Goal: Use online tool/utility: Utilize a website feature to perform a specific function

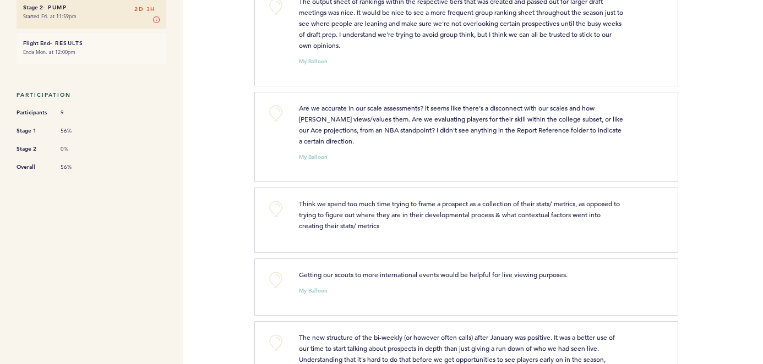
scroll to position [265, 0]
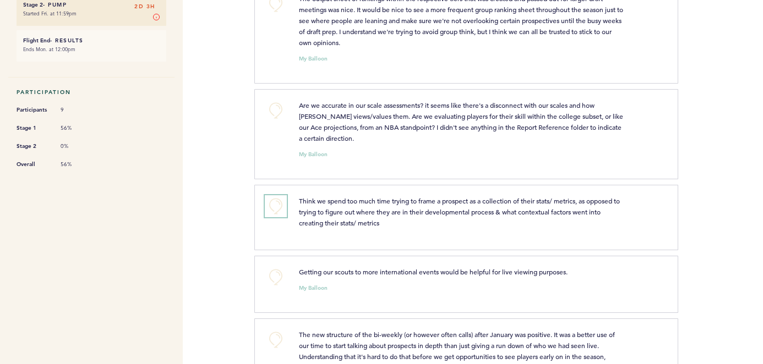
click at [271, 208] on button "+0" at bounding box center [276, 206] width 22 height 22
click at [272, 207] on span "+1" at bounding box center [276, 204] width 8 height 11
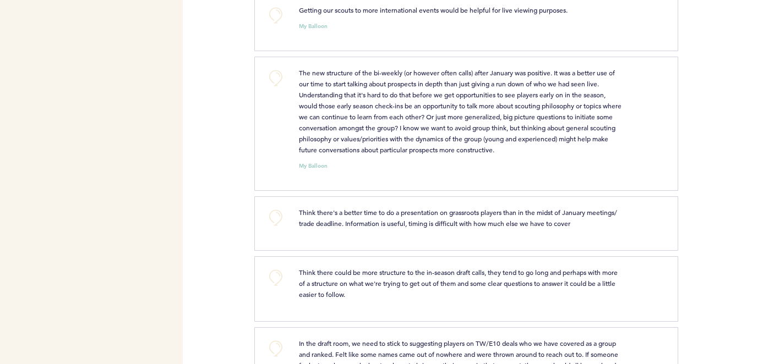
scroll to position [539, 0]
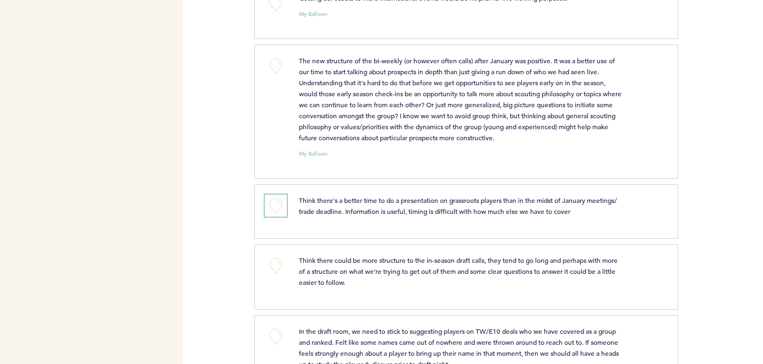
click at [277, 216] on button "+0" at bounding box center [276, 206] width 22 height 22
click at [277, 216] on button "+1" at bounding box center [276, 206] width 22 height 22
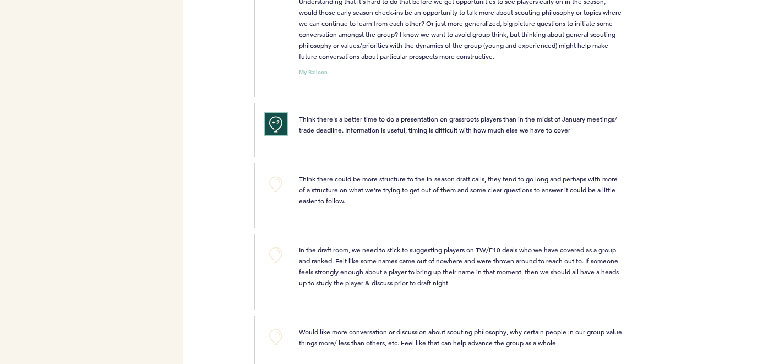
scroll to position [633, 0]
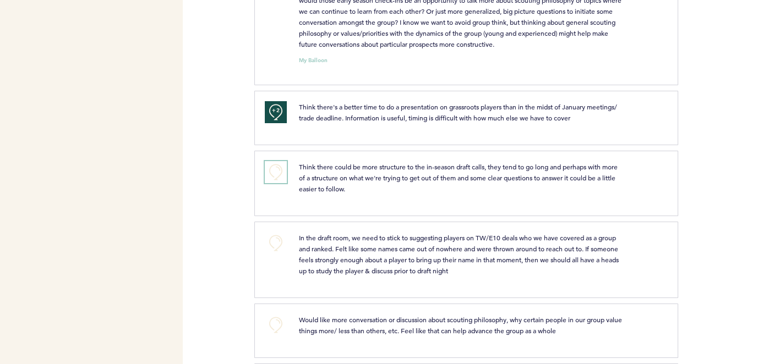
click at [267, 179] on button "+0" at bounding box center [276, 172] width 22 height 22
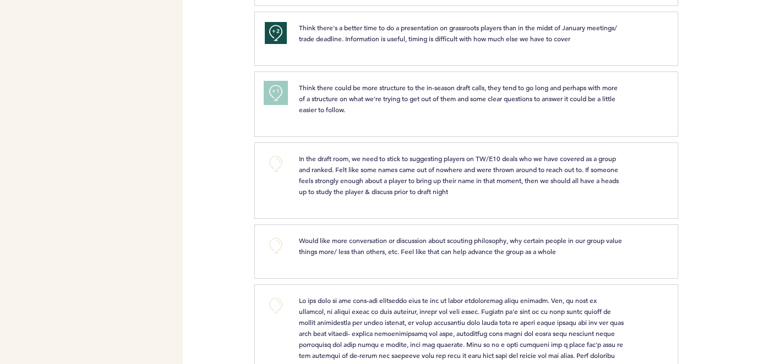
scroll to position [713, 0]
click at [280, 163] on button "+0" at bounding box center [276, 163] width 22 height 22
click at [280, 163] on button "+1" at bounding box center [276, 163] width 22 height 22
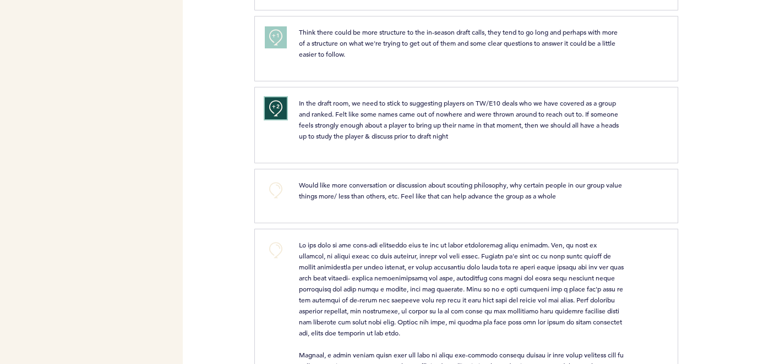
scroll to position [772, 0]
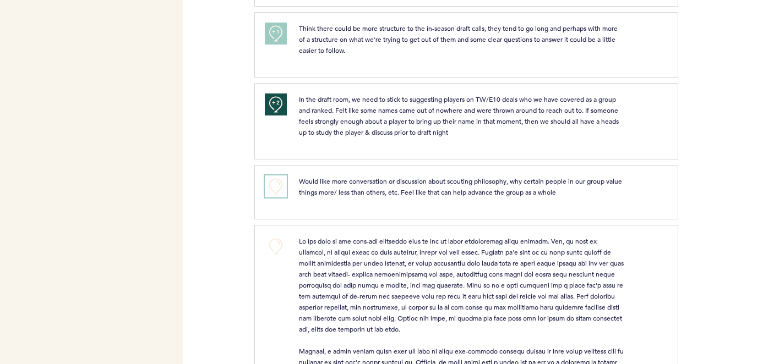
click at [276, 193] on button "+0" at bounding box center [276, 187] width 22 height 22
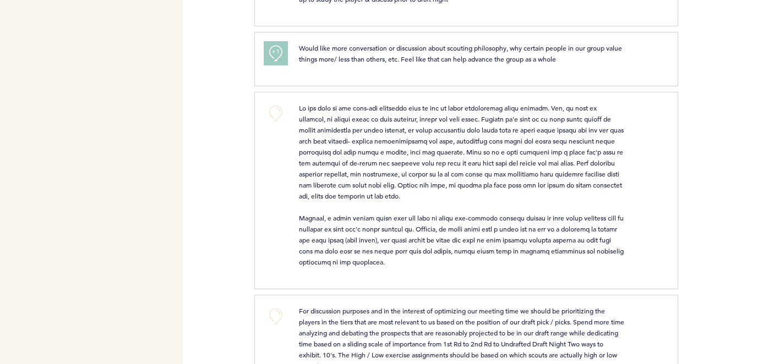
scroll to position [905, 0]
click at [276, 121] on button "+0" at bounding box center [276, 113] width 22 height 22
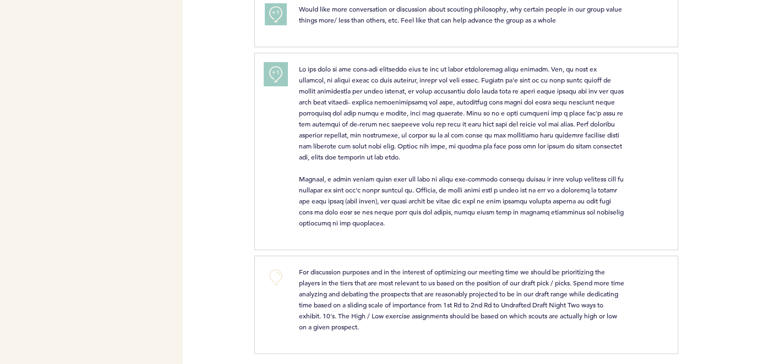
scroll to position [951, 0]
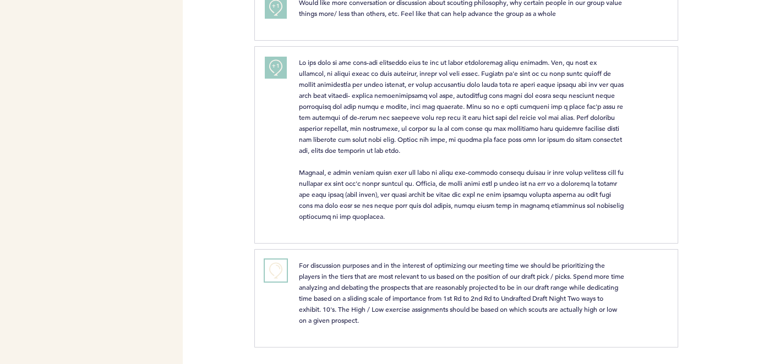
click at [273, 271] on button "+0" at bounding box center [276, 271] width 22 height 22
click at [273, 271] on span "+1" at bounding box center [276, 269] width 8 height 11
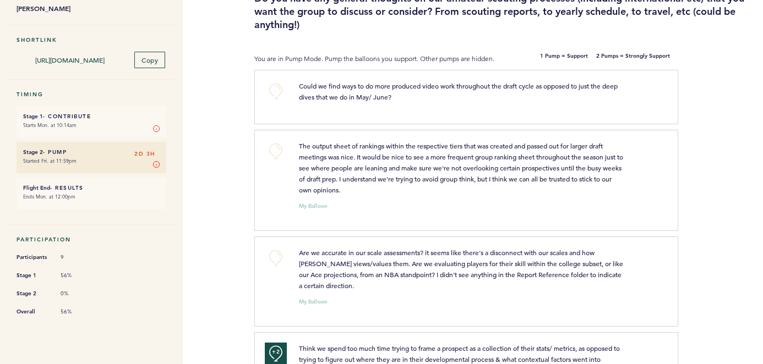
scroll to position [0, 0]
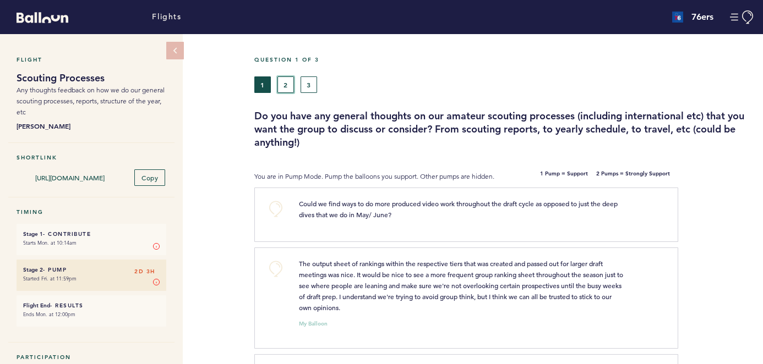
click at [285, 76] on button "2" at bounding box center [285, 84] width 17 height 17
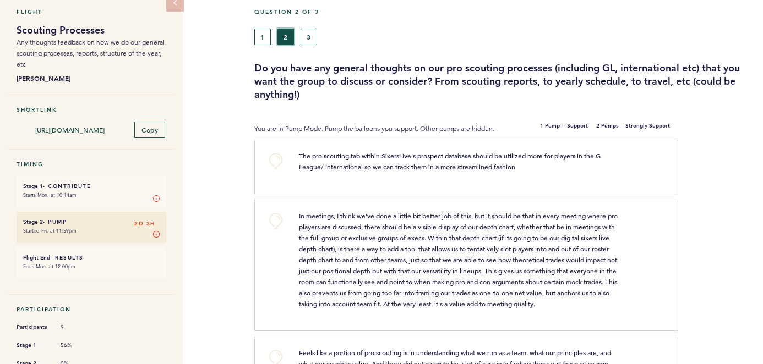
scroll to position [49, 0]
click at [274, 156] on button "+0" at bounding box center [276, 160] width 22 height 22
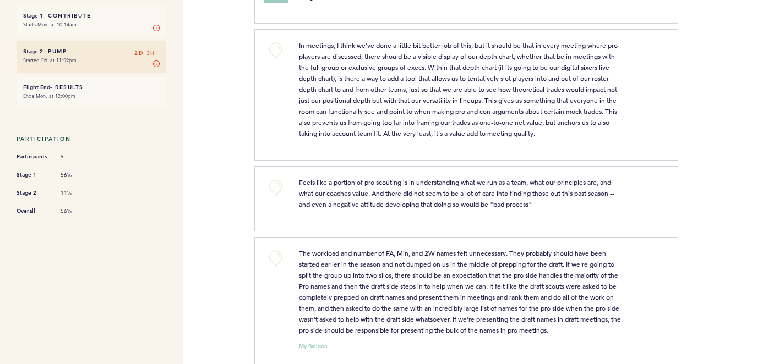
scroll to position [222, 0]
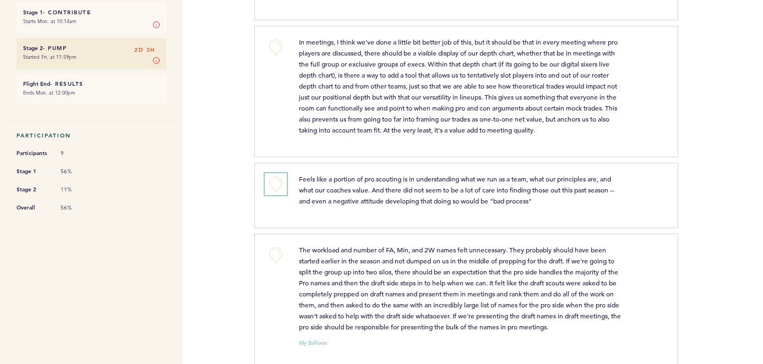
click at [279, 182] on button "+0" at bounding box center [276, 184] width 22 height 22
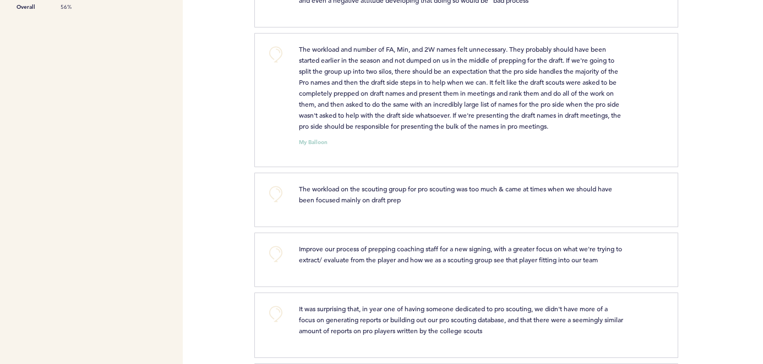
scroll to position [424, 0]
click at [271, 195] on button "+0" at bounding box center [276, 193] width 22 height 22
click at [271, 195] on button "+1" at bounding box center [276, 193] width 22 height 22
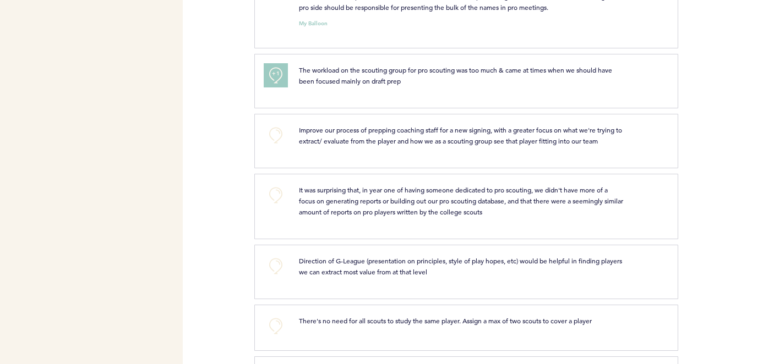
scroll to position [547, 0]
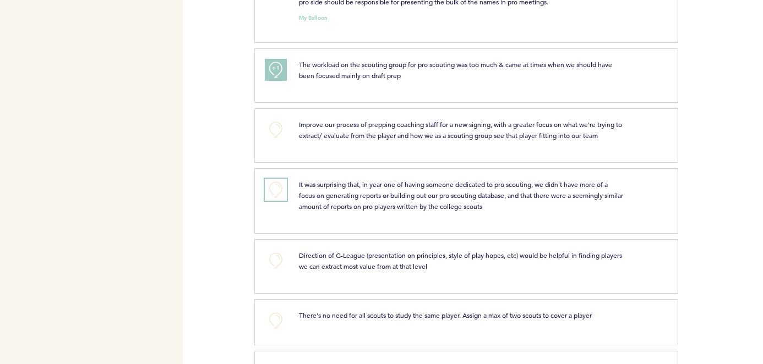
click at [277, 192] on button "+0" at bounding box center [276, 190] width 22 height 22
click at [0, 0] on span "+0" at bounding box center [0, 0] width 0 height 0
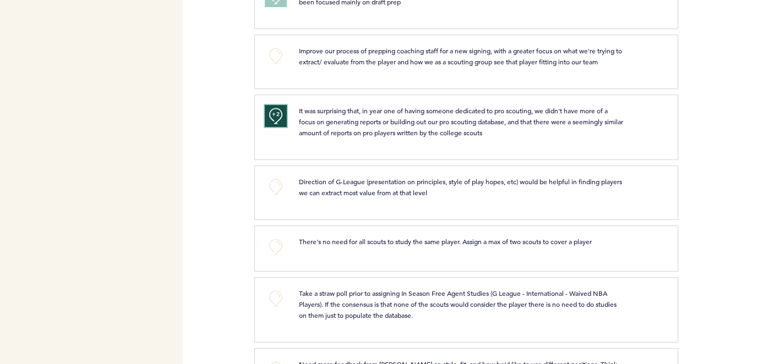
scroll to position [621, 0]
click at [276, 183] on button "+0" at bounding box center [276, 187] width 22 height 22
click at [275, 242] on button "+0" at bounding box center [276, 247] width 22 height 22
click at [0, 0] on span "+0" at bounding box center [0, 0] width 0 height 0
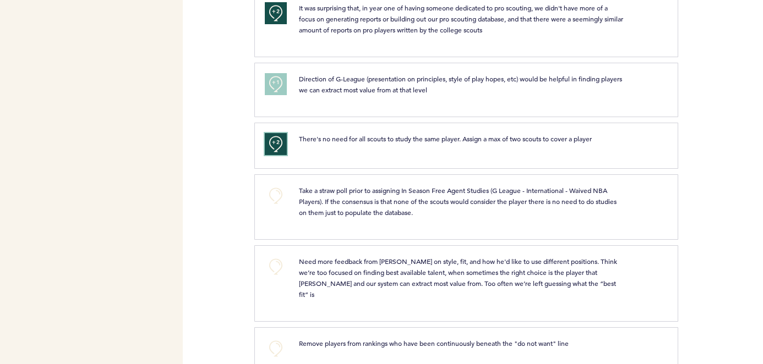
scroll to position [742, 0]
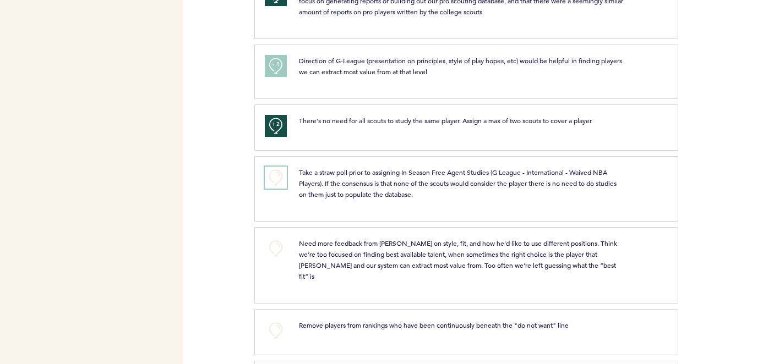
click at [285, 178] on button "+0" at bounding box center [276, 178] width 22 height 22
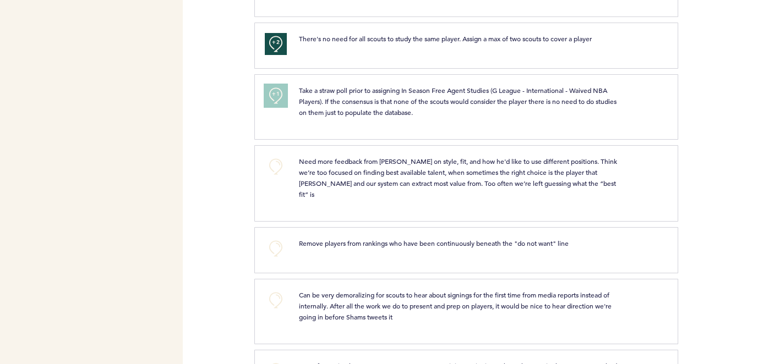
scroll to position [825, 0]
click at [286, 163] on button "+0" at bounding box center [276, 166] width 22 height 22
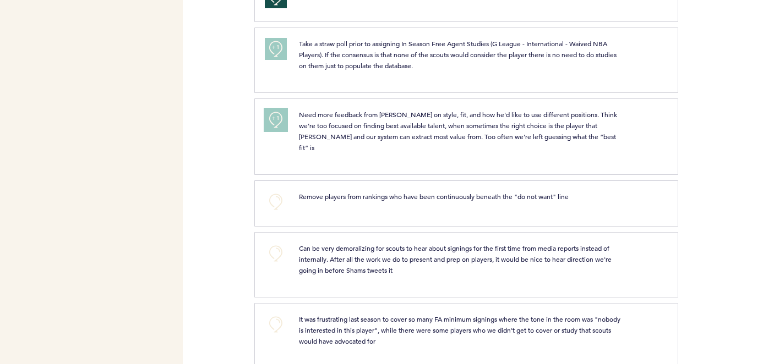
scroll to position [871, 0]
click at [281, 127] on button "+1" at bounding box center [276, 119] width 22 height 22
click at [281, 127] on button "+2" at bounding box center [276, 119] width 22 height 22
click at [274, 190] on button "+0" at bounding box center [276, 201] width 22 height 22
click at [274, 194] on span "+1" at bounding box center [276, 199] width 8 height 11
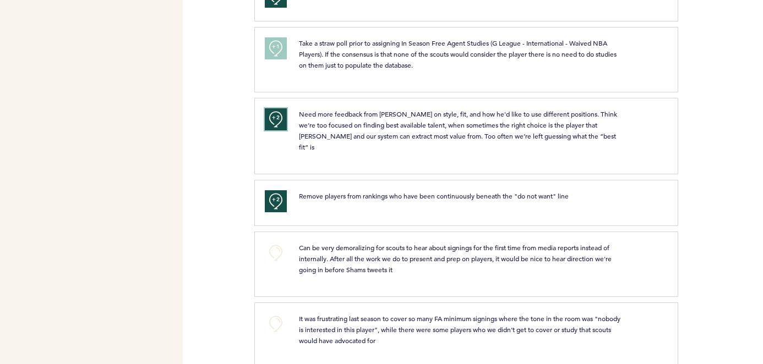
click at [277, 122] on span "+2" at bounding box center [276, 117] width 8 height 11
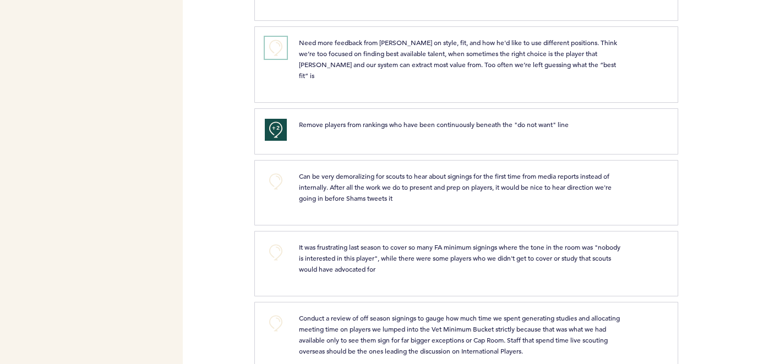
scroll to position [946, 0]
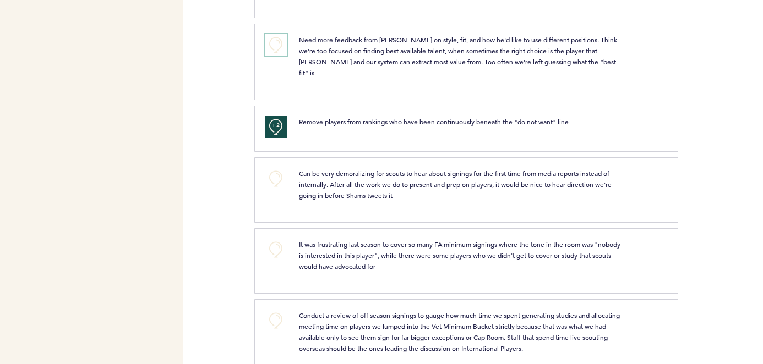
click at [278, 41] on button "+0" at bounding box center [276, 45] width 22 height 22
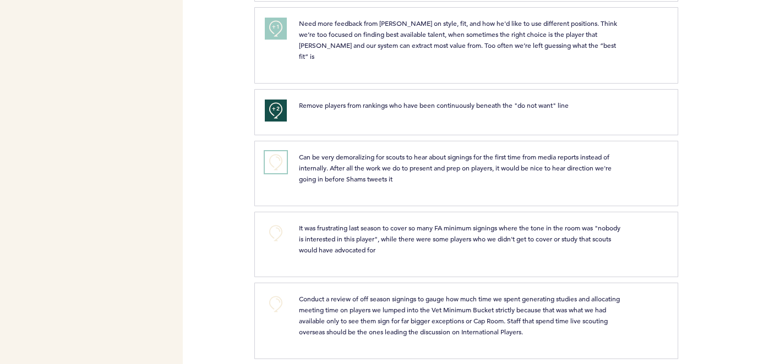
click at [276, 153] on button "+0" at bounding box center [276, 162] width 22 height 22
click at [276, 155] on span "+1" at bounding box center [276, 160] width 8 height 11
click at [277, 222] on button "+0" at bounding box center [276, 233] width 22 height 22
click at [273, 299] on button "+0" at bounding box center [276, 304] width 22 height 22
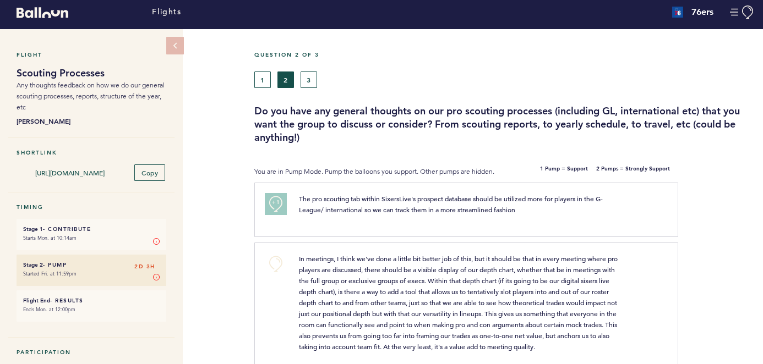
scroll to position [0, 0]
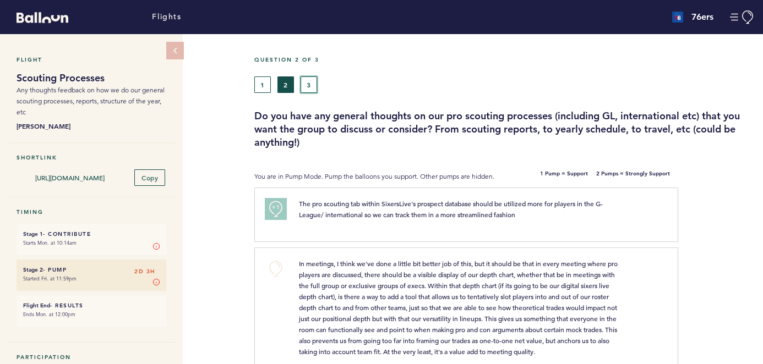
click at [307, 76] on button "3" at bounding box center [308, 84] width 17 height 17
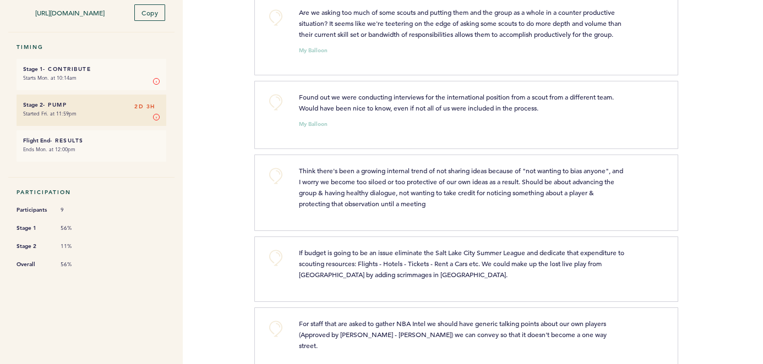
scroll to position [167, 0]
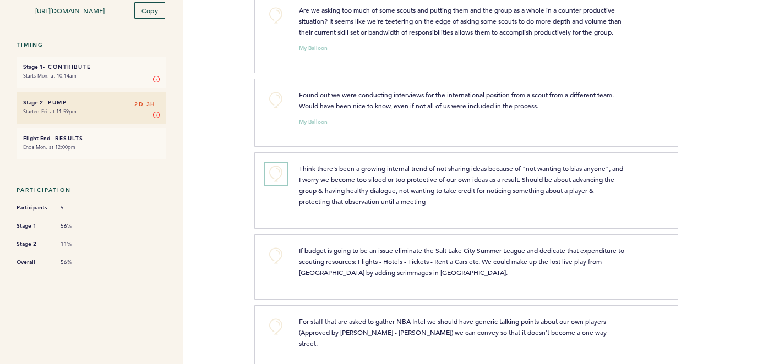
click at [277, 185] on button "+0" at bounding box center [276, 174] width 22 height 22
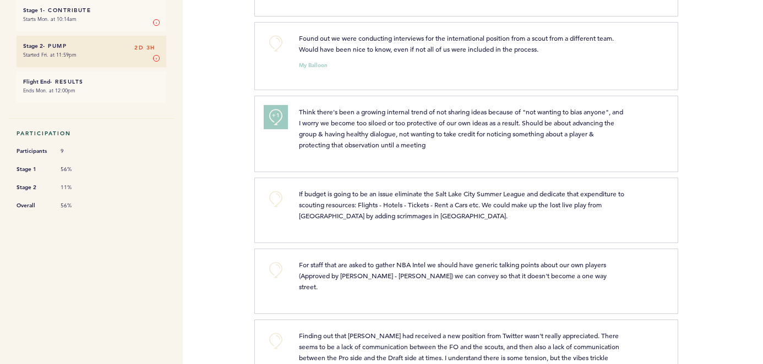
scroll to position [227, 0]
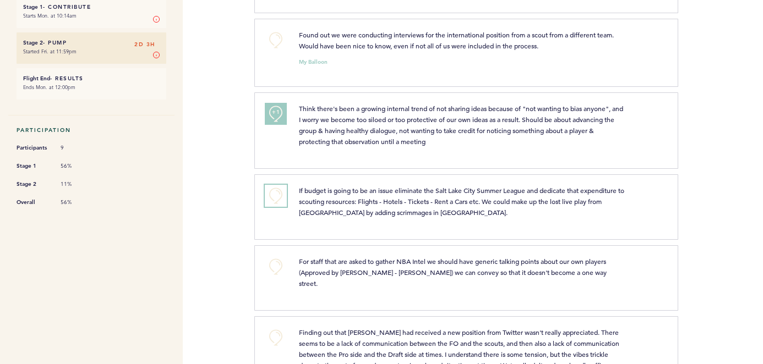
click at [267, 207] on button "+0" at bounding box center [276, 196] width 22 height 22
click at [267, 207] on button "+1" at bounding box center [276, 196] width 22 height 22
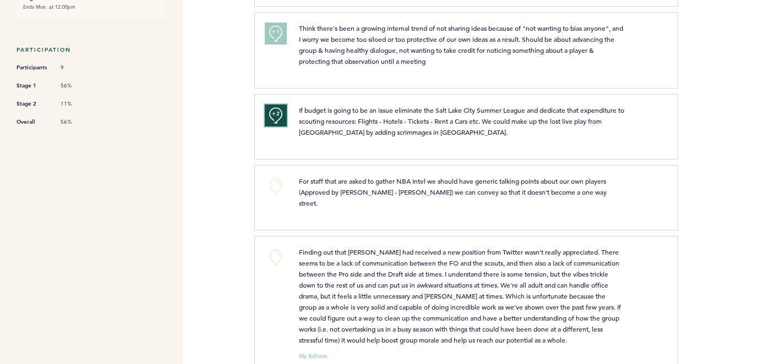
scroll to position [319, 0]
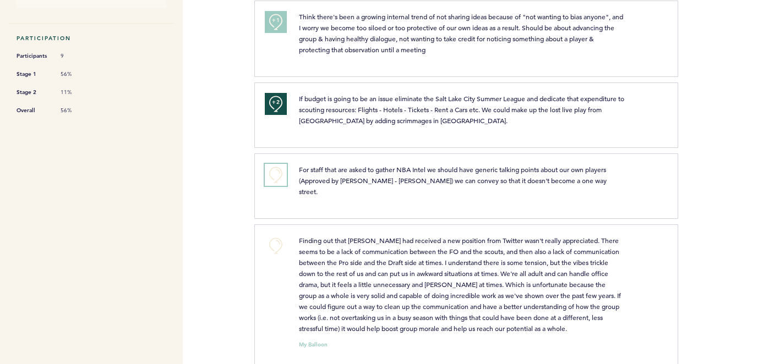
click at [271, 186] on button "+0" at bounding box center [276, 175] width 22 height 22
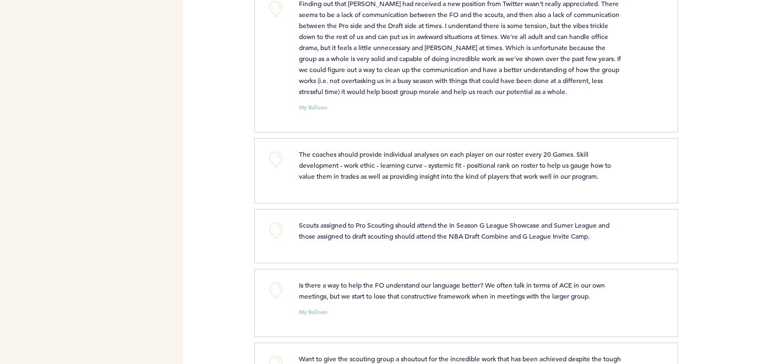
scroll to position [555, 0]
click at [276, 162] on button "+0" at bounding box center [276, 161] width 22 height 22
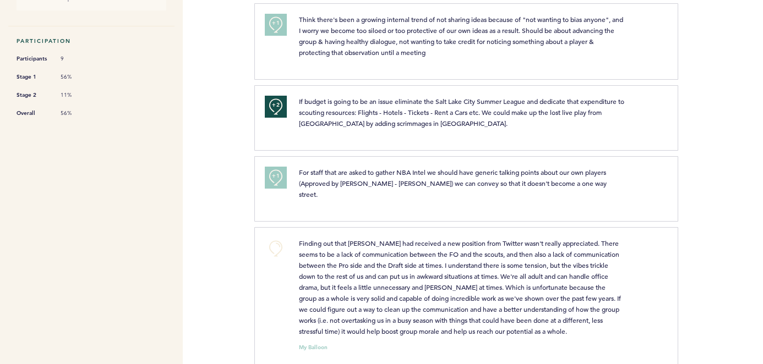
scroll to position [0, 0]
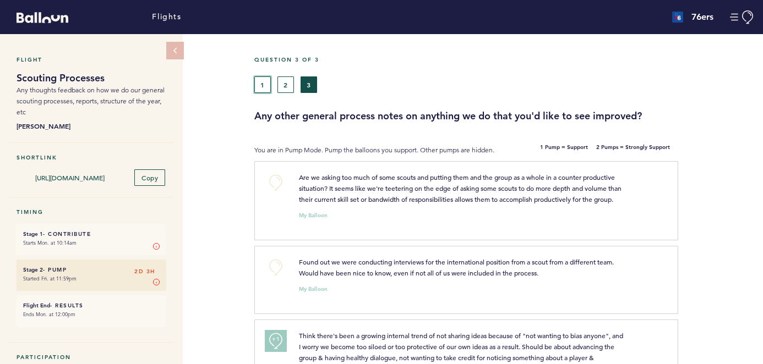
click at [265, 87] on button "1" at bounding box center [262, 84] width 17 height 17
